Goal: Check status

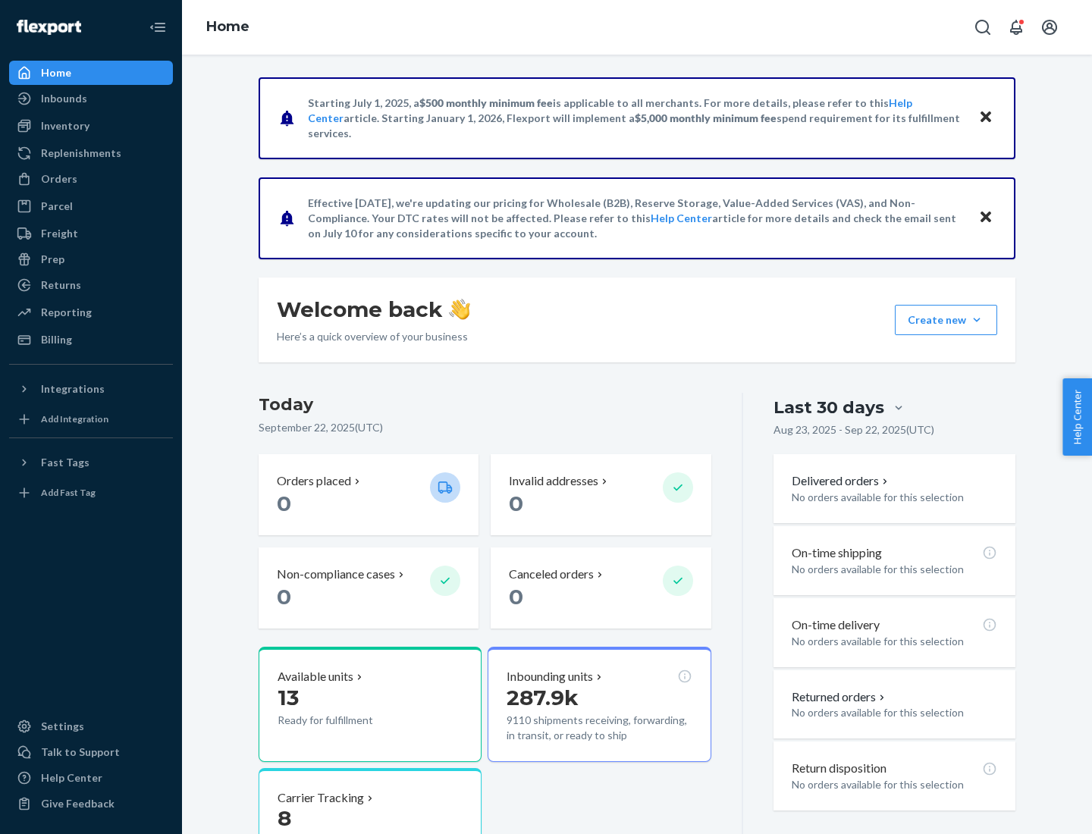
click at [977, 320] on button "Create new Create new inbound Create new order Create new product" at bounding box center [946, 320] width 102 height 30
click at [52, 259] on div "Prep" at bounding box center [53, 259] width 24 height 15
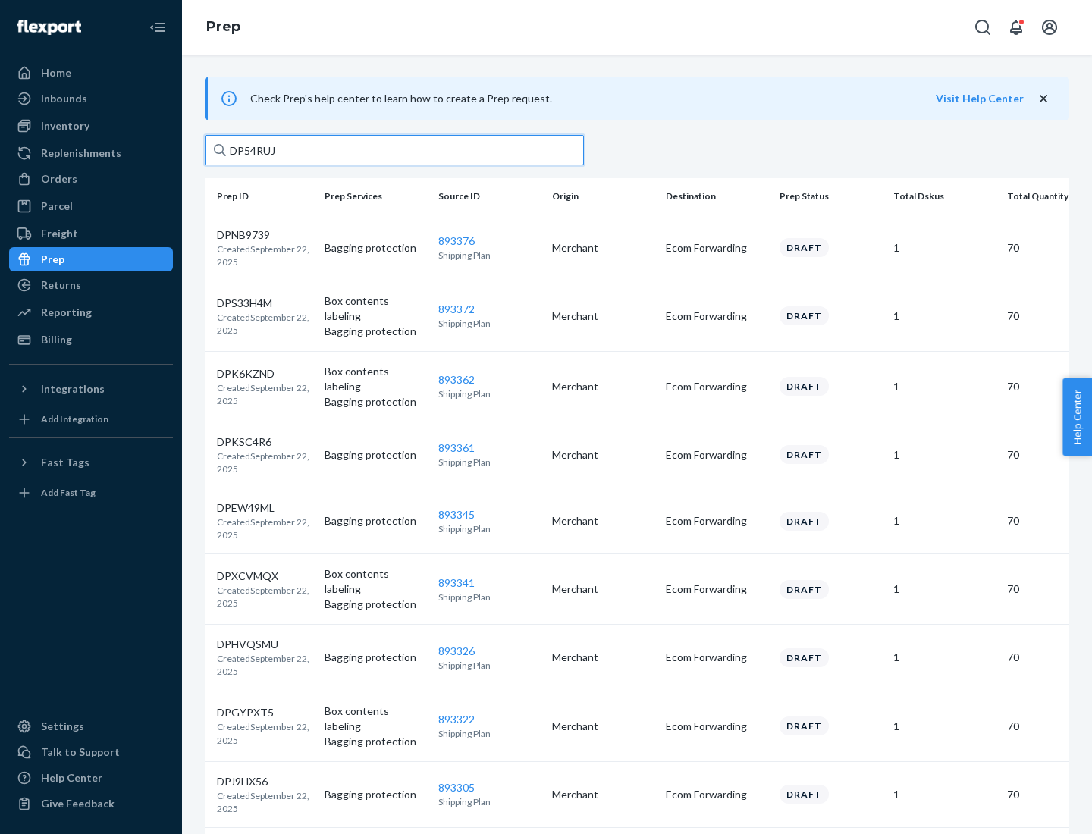
type input "DP54RUJL"
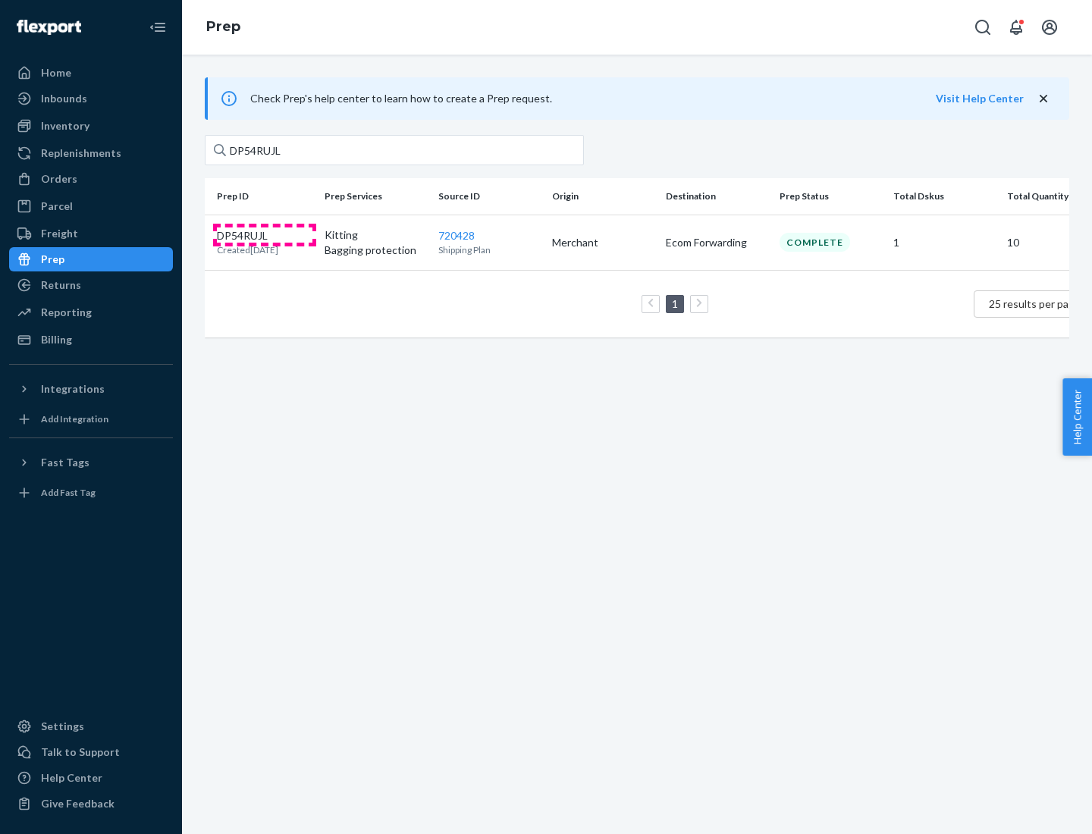
click at [265, 234] on p "DP54RUJL" at bounding box center [247, 235] width 61 height 15
